Goal: Information Seeking & Learning: Learn about a topic

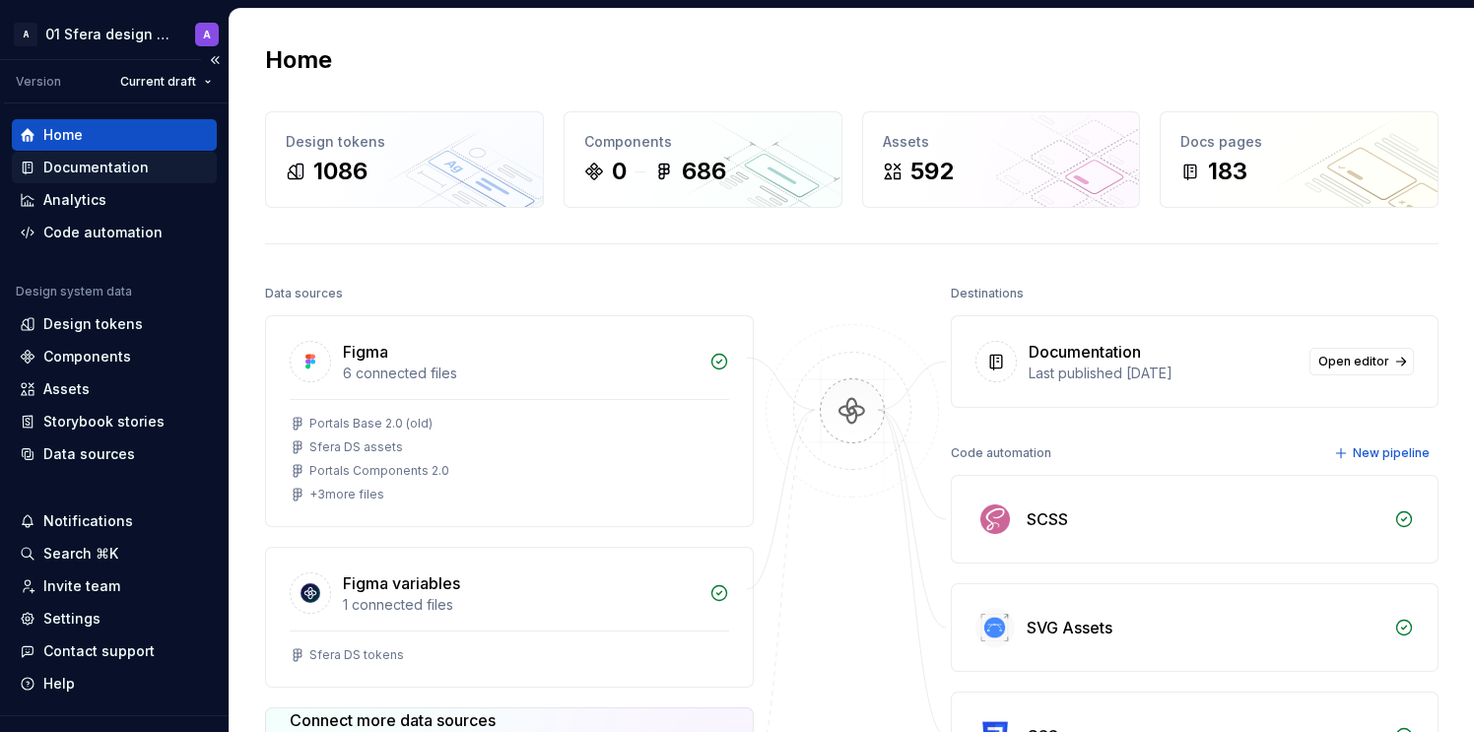
click at [121, 165] on div "Documentation" at bounding box center [95, 168] width 105 height 20
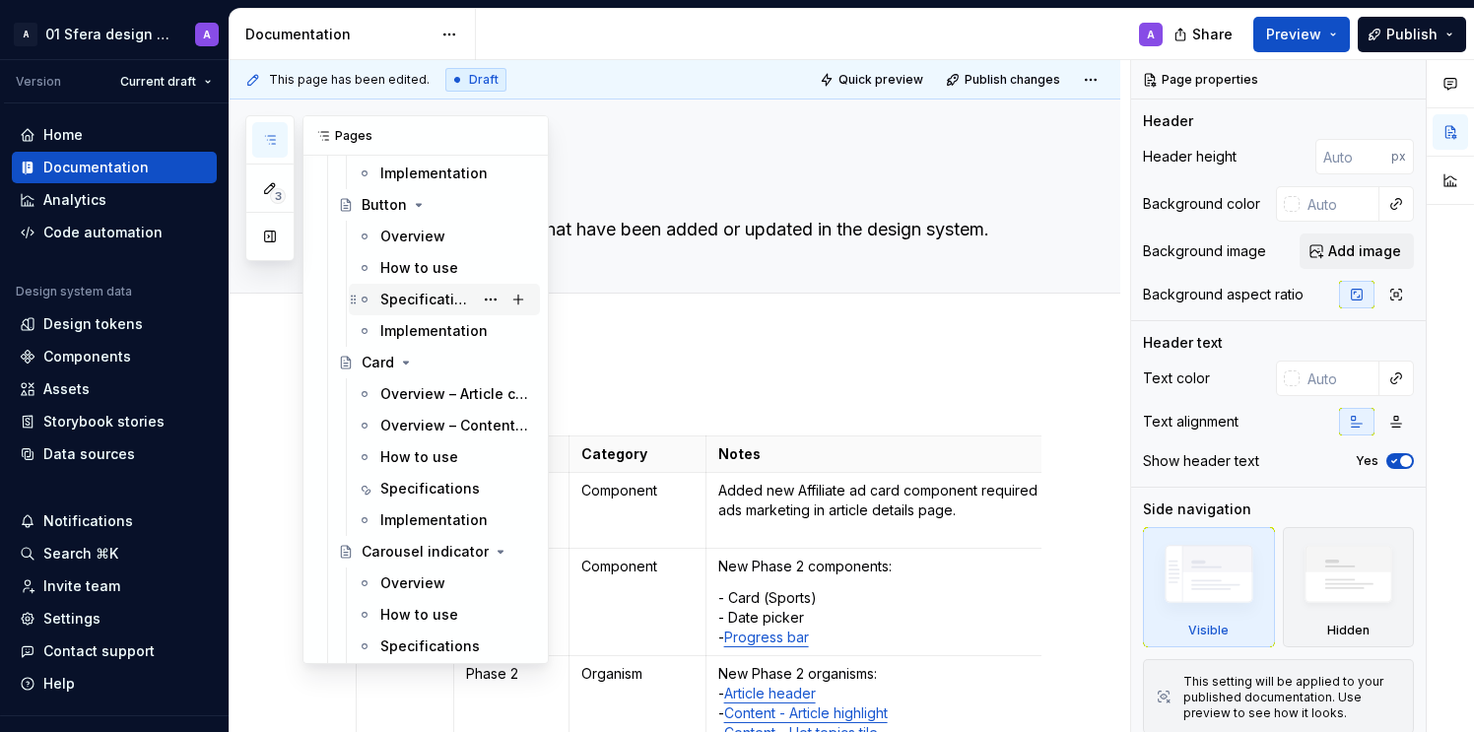
scroll to position [2031, 0]
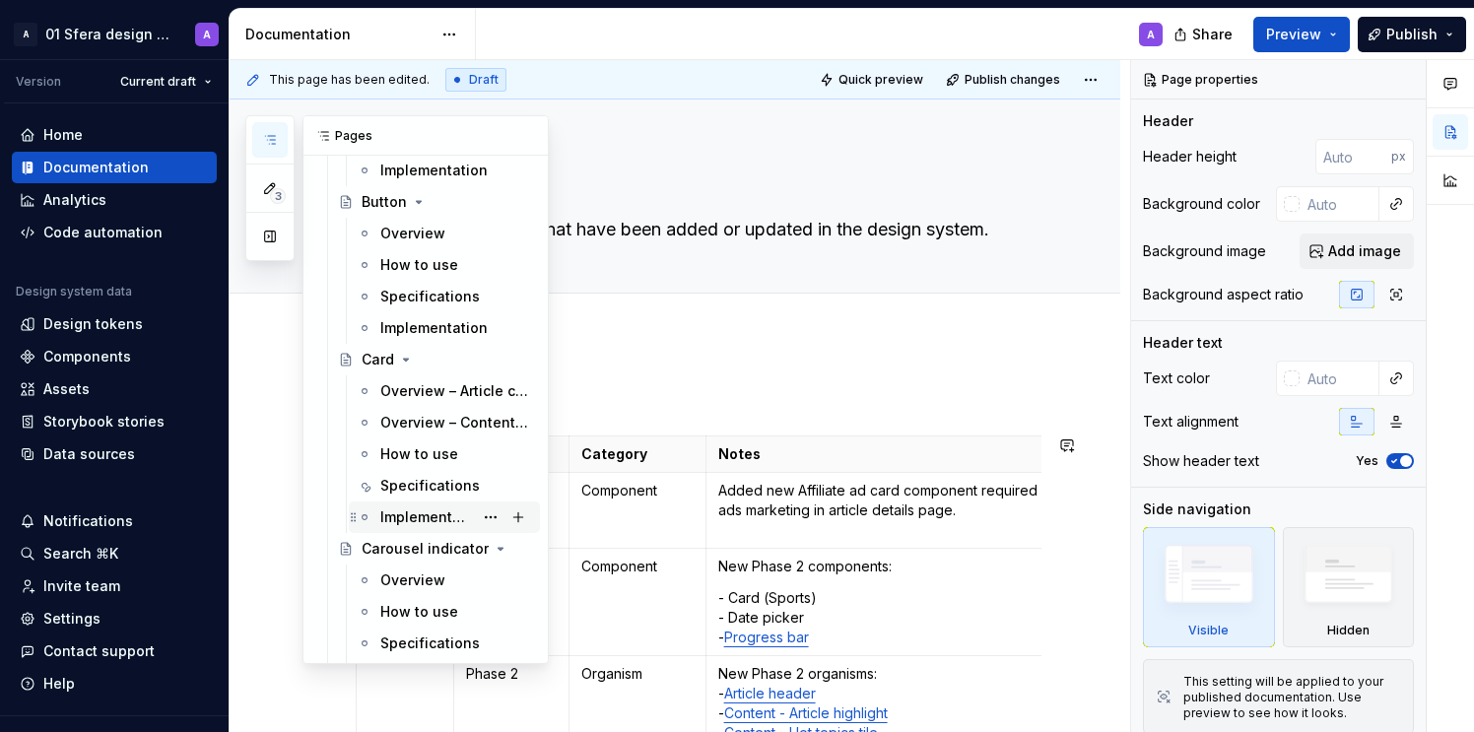
click at [398, 513] on div "Implementation" at bounding box center [426, 518] width 93 height 20
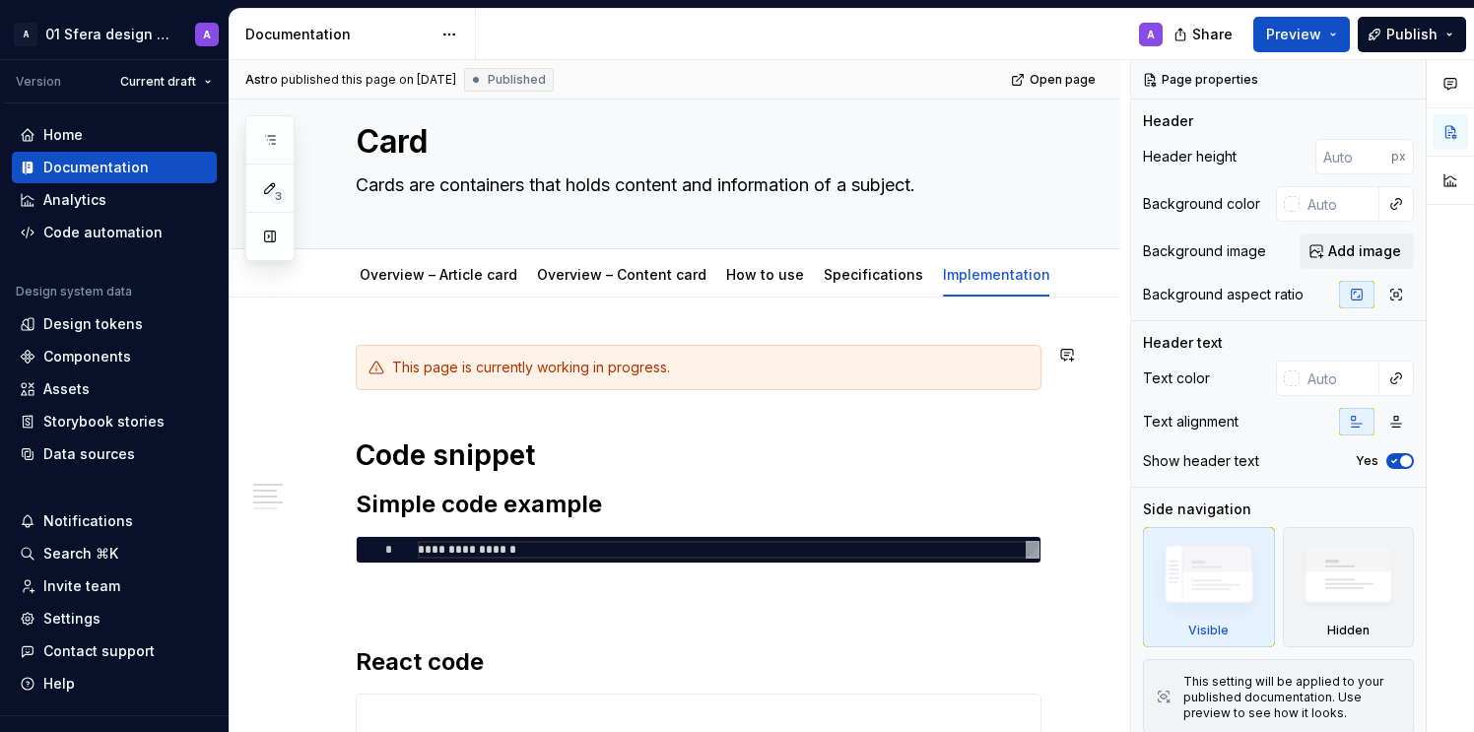
scroll to position [2, 0]
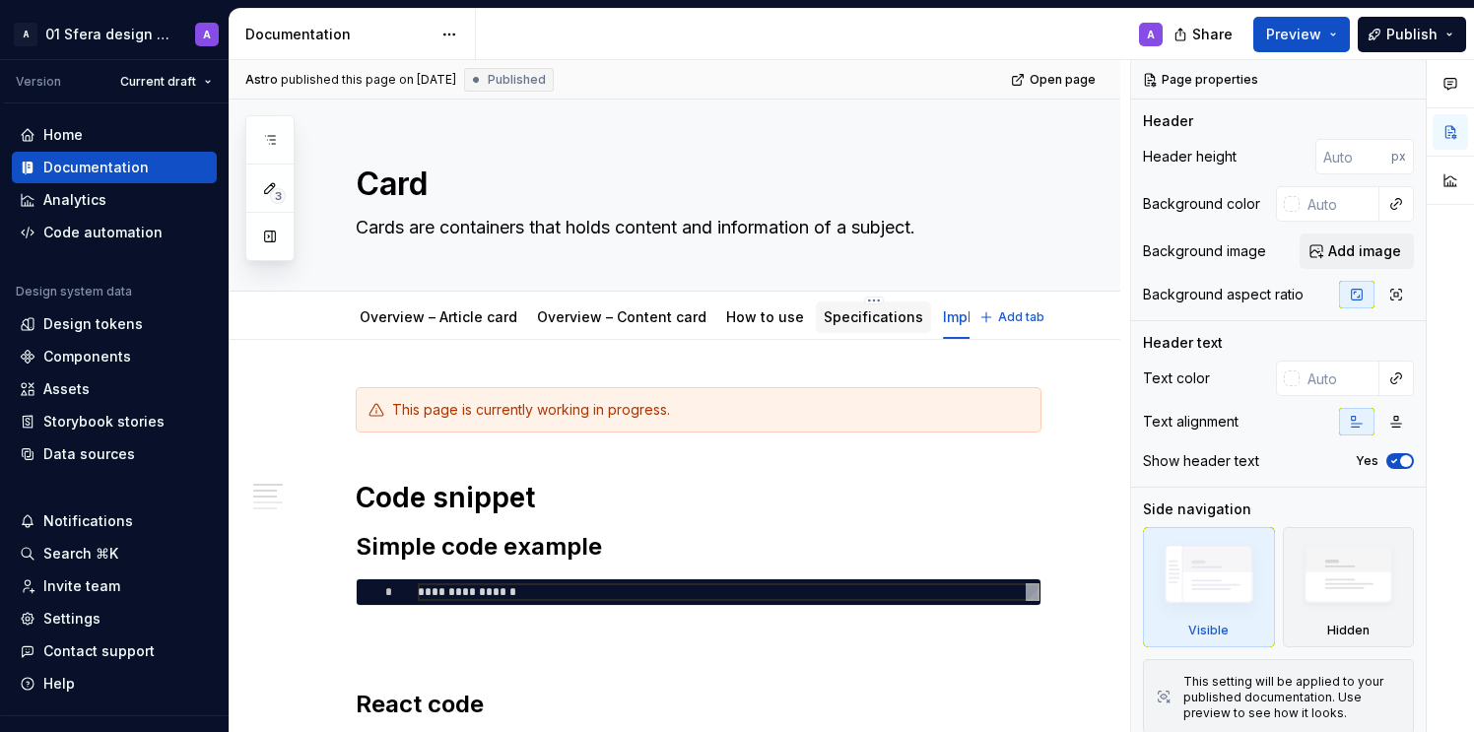
click at [843, 315] on link "Specifications" at bounding box center [874, 316] width 100 height 17
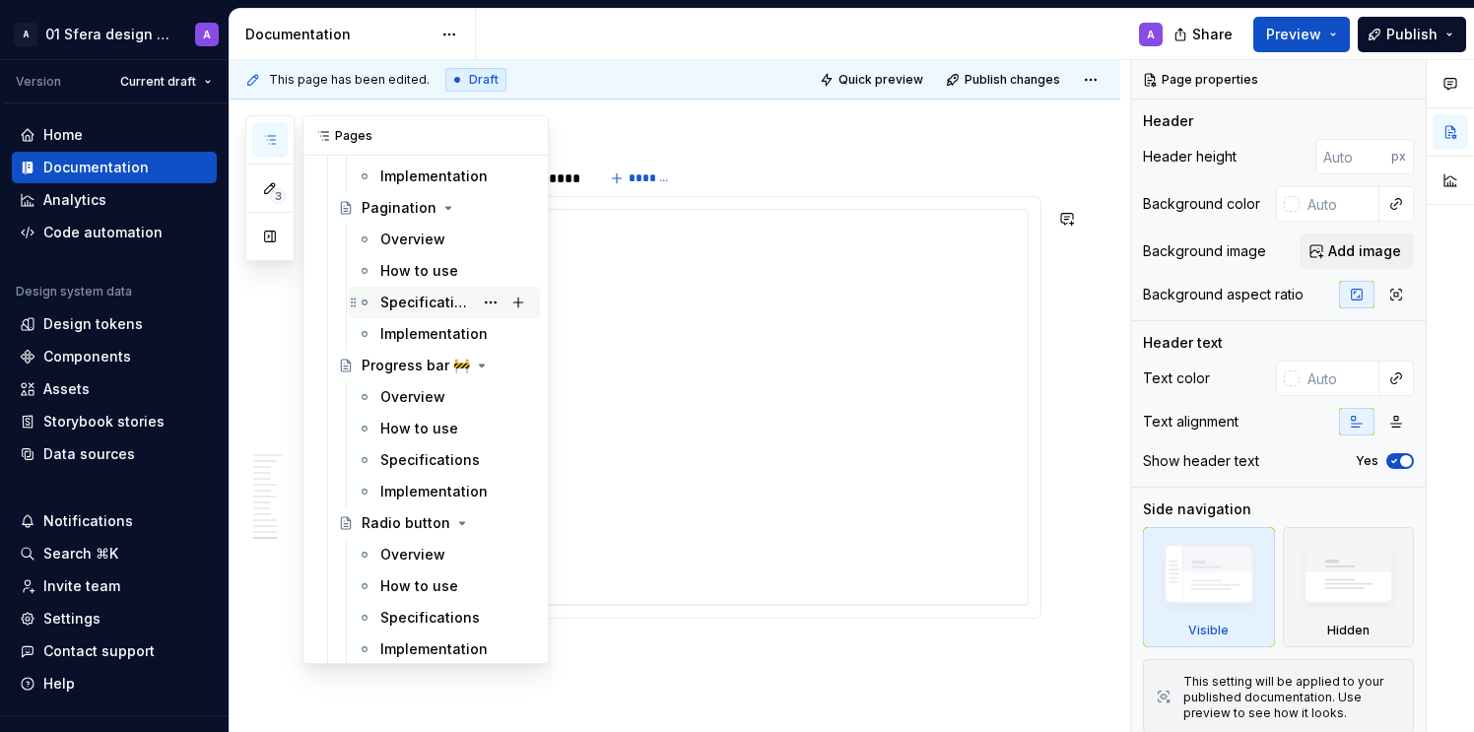
scroll to position [3681, 0]
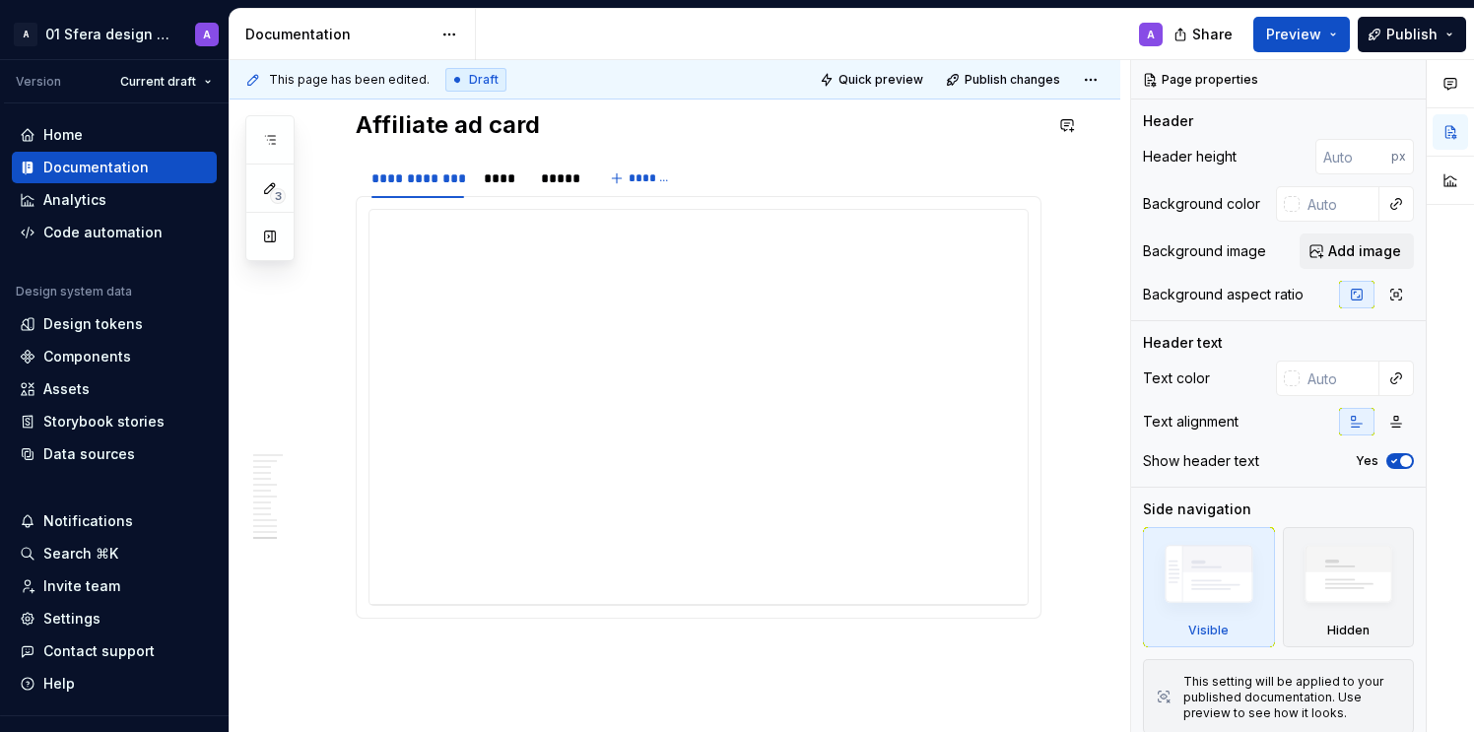
type textarea "*"
